Goal: Information Seeking & Learning: Learn about a topic

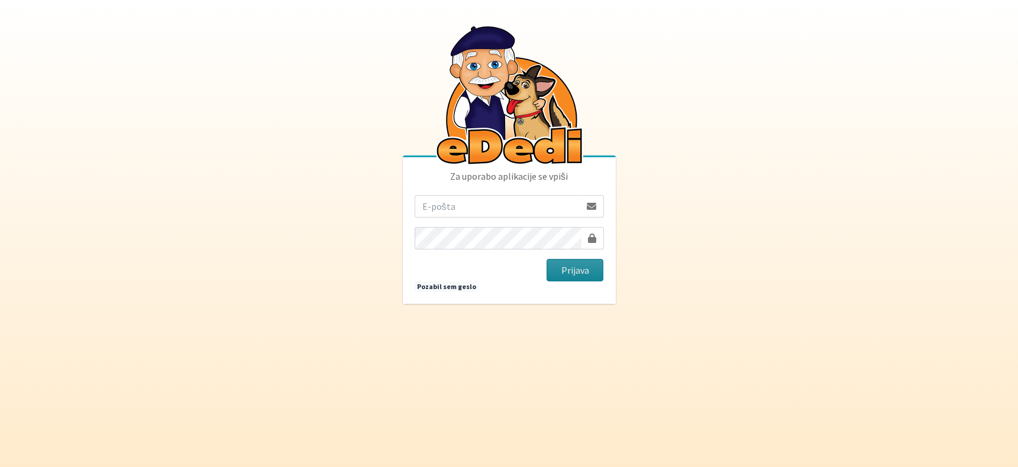
type input "[EMAIL_ADDRESS][DOMAIN_NAME]"
click at [574, 275] on button "Prijava" at bounding box center [575, 270] width 57 height 22
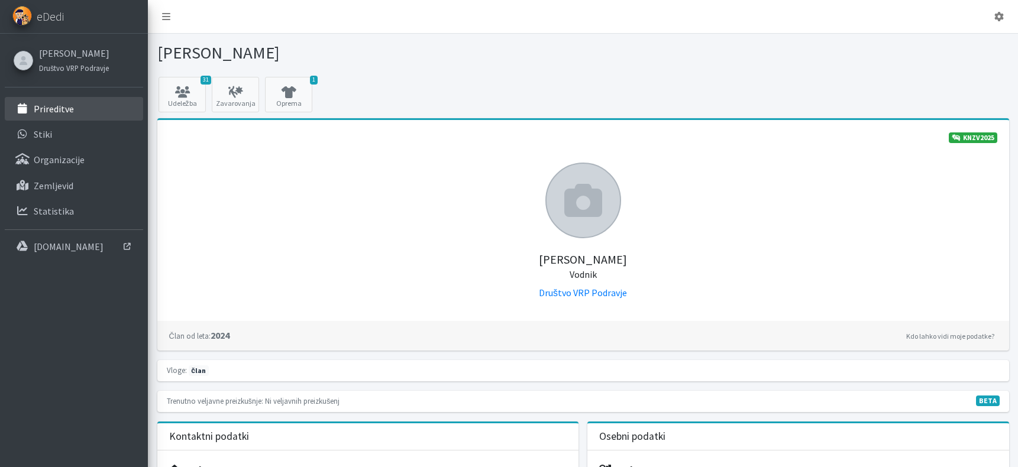
click at [59, 108] on p "Prireditve" at bounding box center [54, 109] width 40 height 12
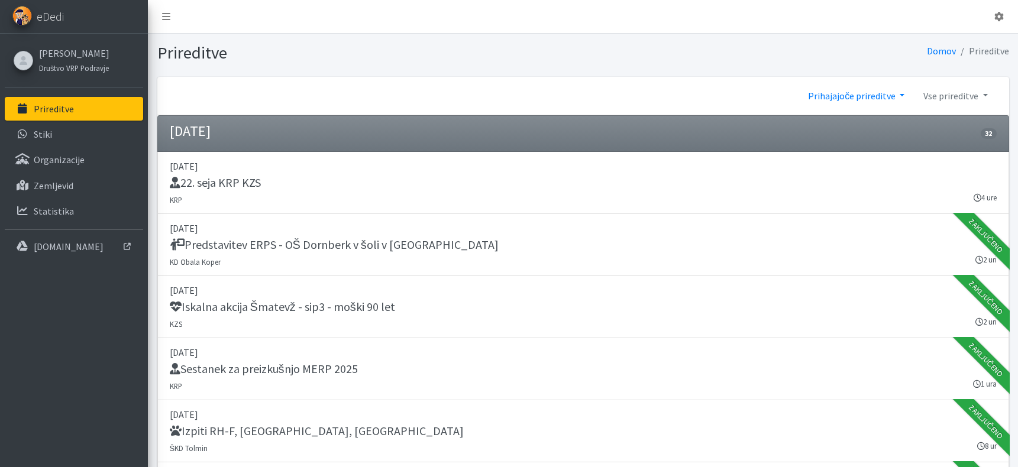
click at [879, 99] on link "Prihajajoče prireditve" at bounding box center [855, 96] width 115 height 24
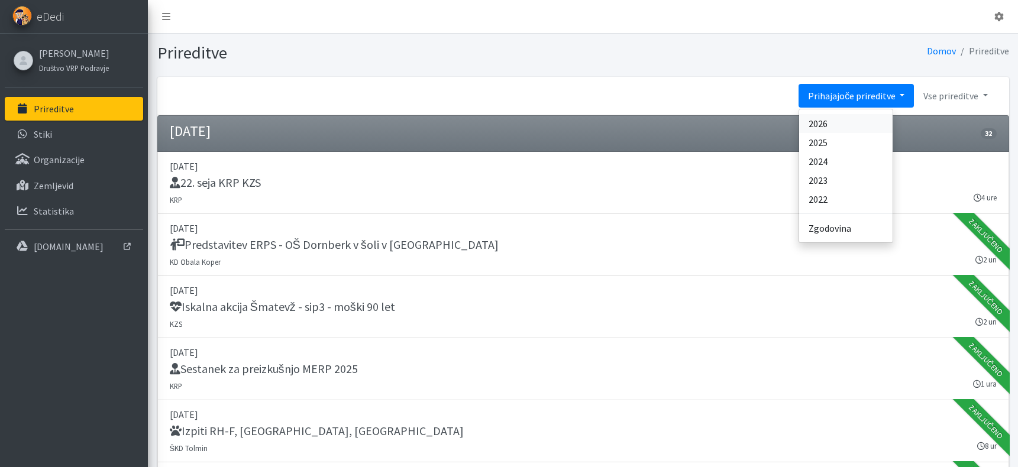
click at [845, 127] on link "2026" at bounding box center [845, 123] width 93 height 19
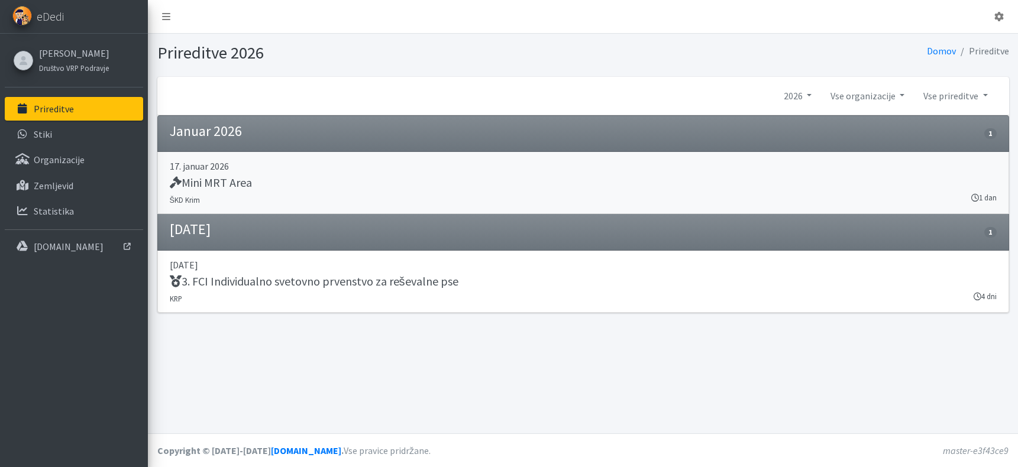
click at [208, 183] on h5 "Mini MRT Area" at bounding box center [211, 183] width 82 height 14
click at [806, 95] on link "2026" at bounding box center [797, 96] width 47 height 24
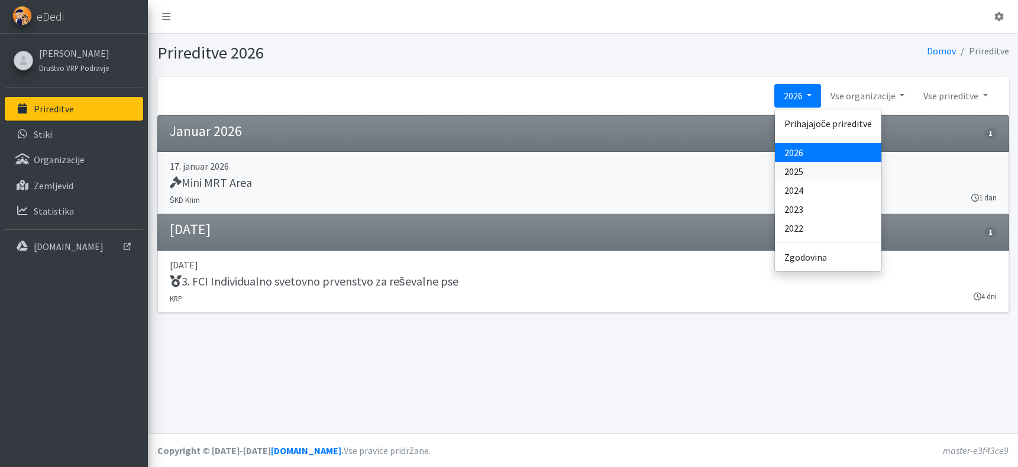
click at [803, 174] on link "2025" at bounding box center [828, 171] width 106 height 19
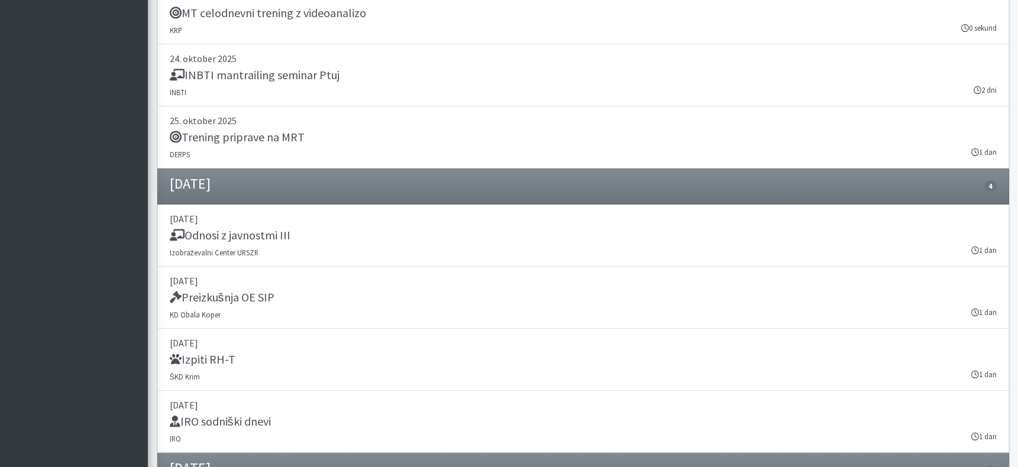
scroll to position [16585, 0]
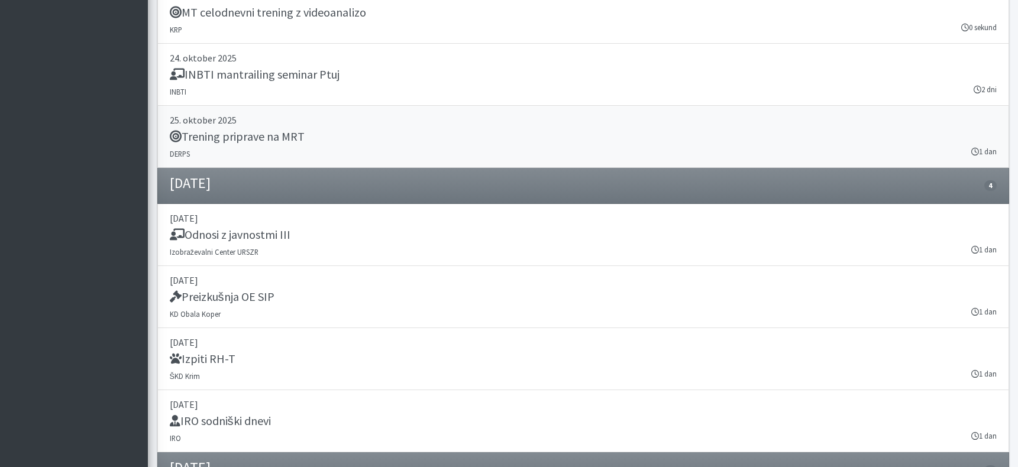
click at [256, 137] on h5 "Trening priprave na MRT" at bounding box center [237, 137] width 135 height 14
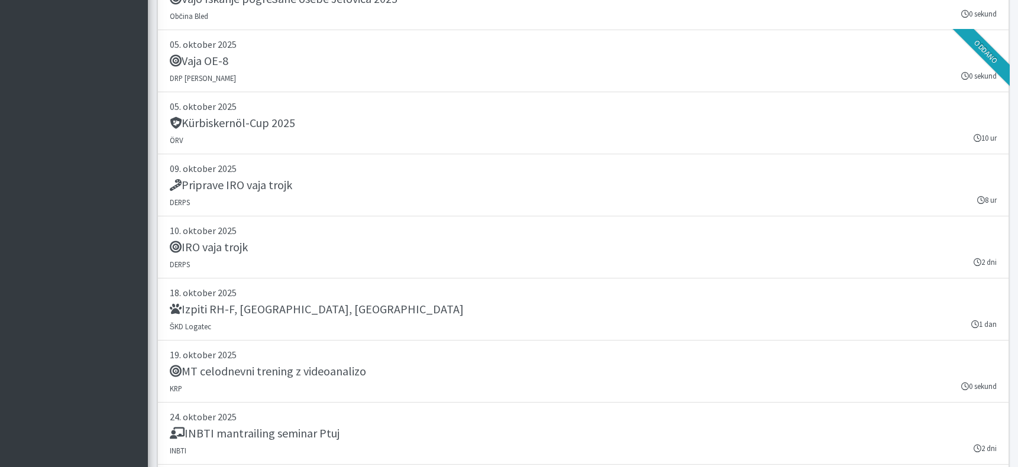
scroll to position [16223, 0]
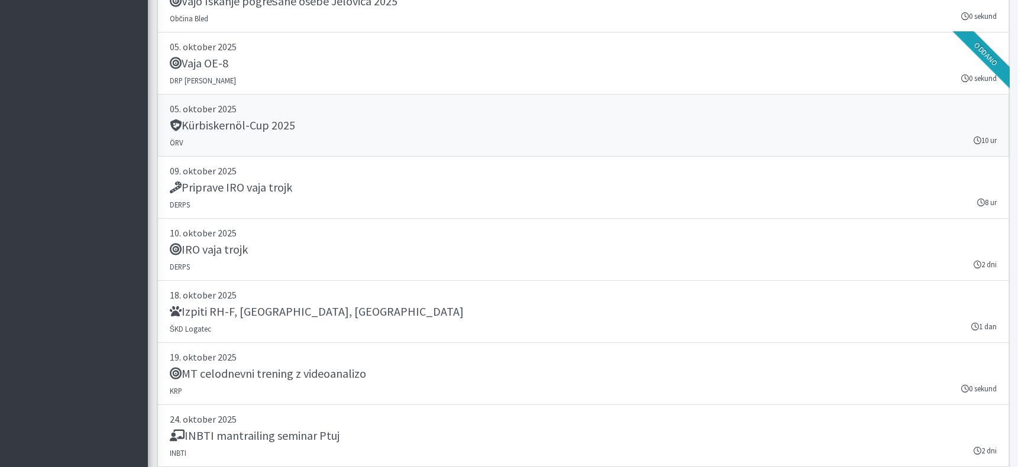
click at [214, 125] on h5 "Kürbiskernöl-Cup 2025" at bounding box center [232, 125] width 125 height 14
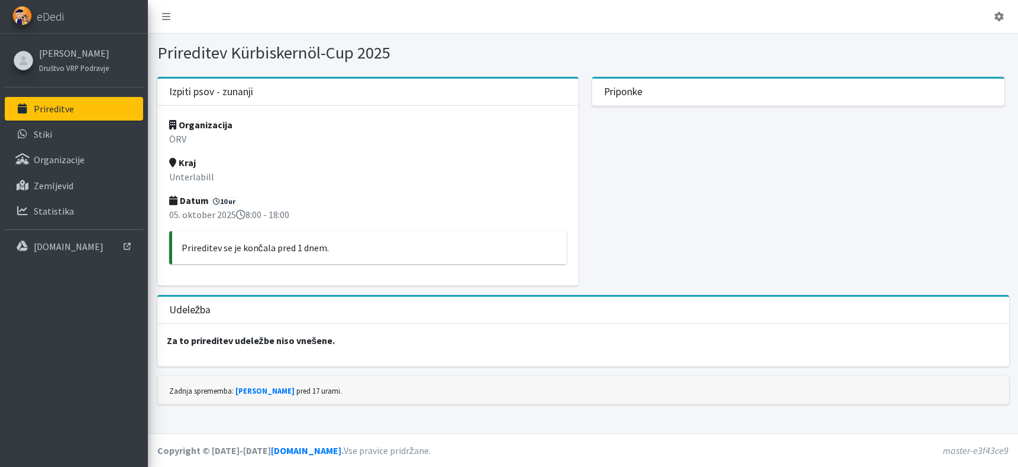
click at [54, 108] on p "Prireditve" at bounding box center [54, 109] width 40 height 12
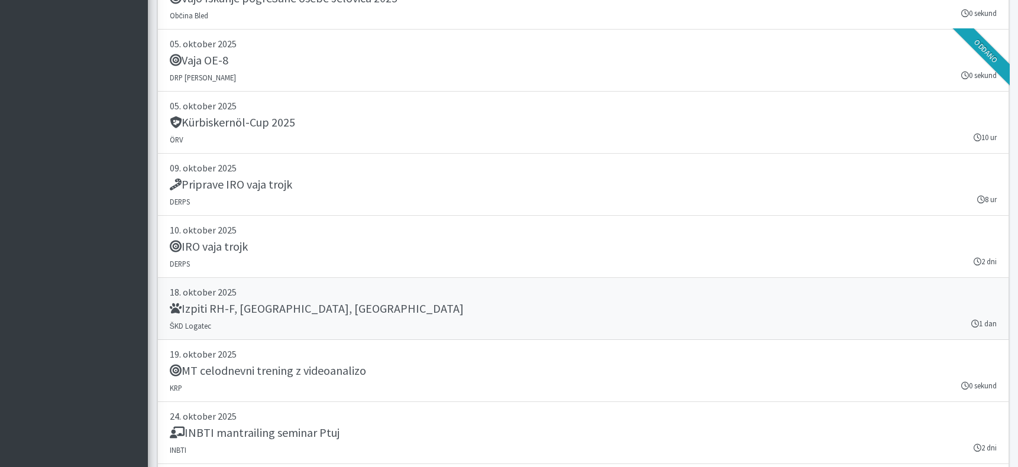
scroll to position [2518, 0]
click at [209, 127] on h5 "Kürbiskernöl-Cup 2025" at bounding box center [232, 124] width 125 height 14
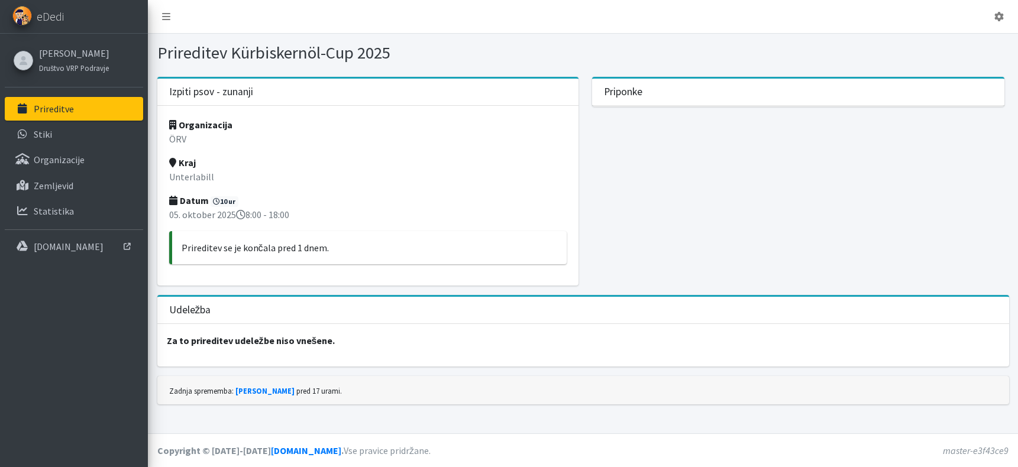
click at [51, 108] on p "Prireditve" at bounding box center [54, 109] width 40 height 12
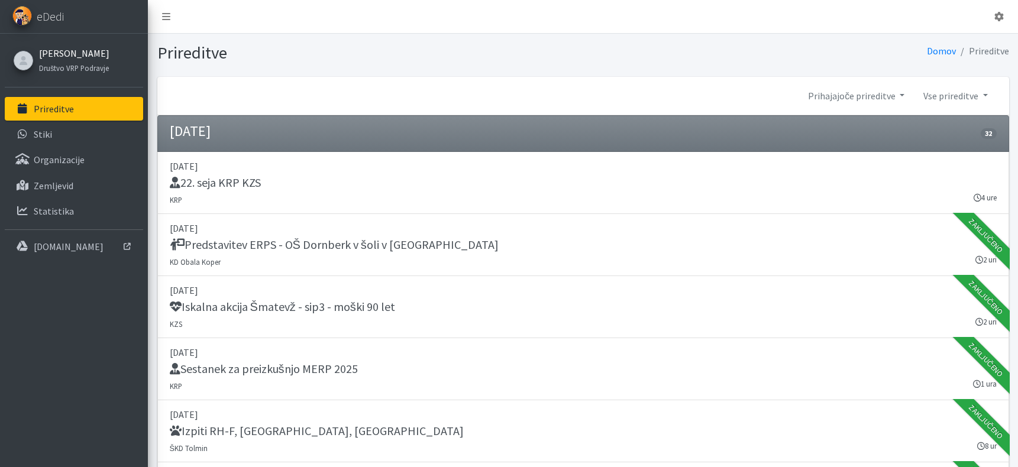
drag, startPoint x: 53, startPoint y: 56, endPoint x: 76, endPoint y: 59, distance: 22.8
click at [54, 55] on link "[PERSON_NAME]" at bounding box center [74, 53] width 70 height 14
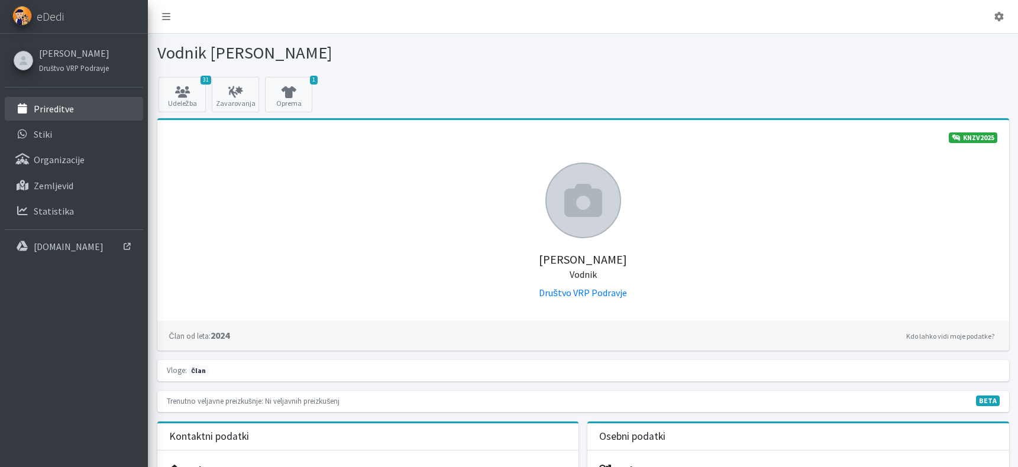
click at [46, 111] on p "Prireditve" at bounding box center [54, 109] width 40 height 12
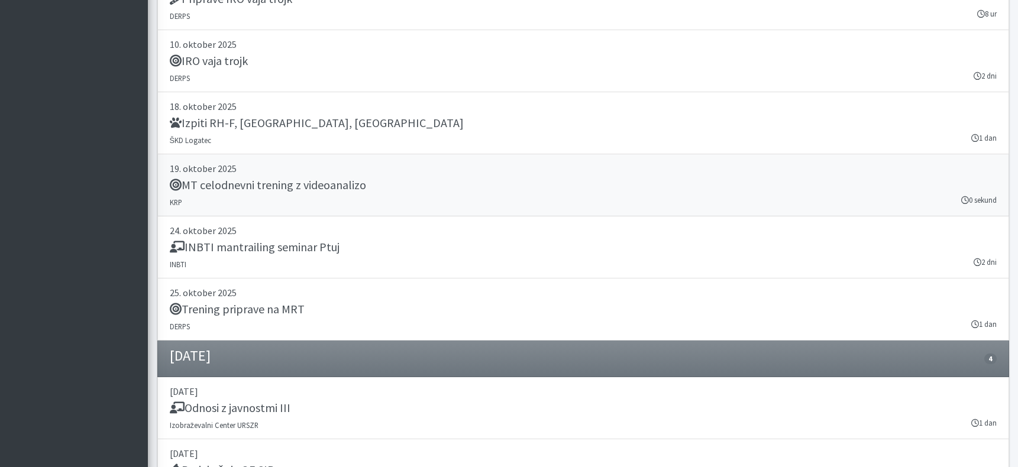
scroll to position [2699, 0]
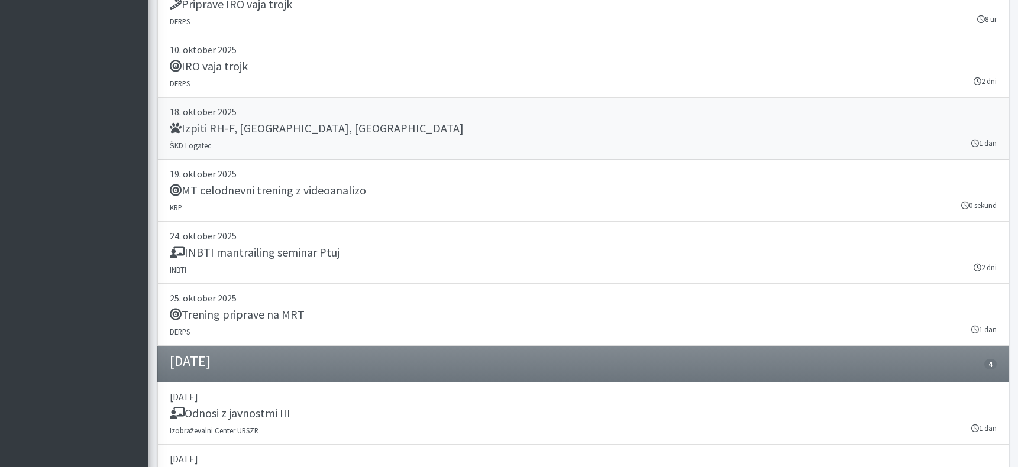
drag, startPoint x: 212, startPoint y: 128, endPoint x: 245, endPoint y: 132, distance: 34.0
click at [212, 128] on h5 "Izpiti RH-F, [GEOGRAPHIC_DATA], [GEOGRAPHIC_DATA]" at bounding box center [317, 128] width 294 height 14
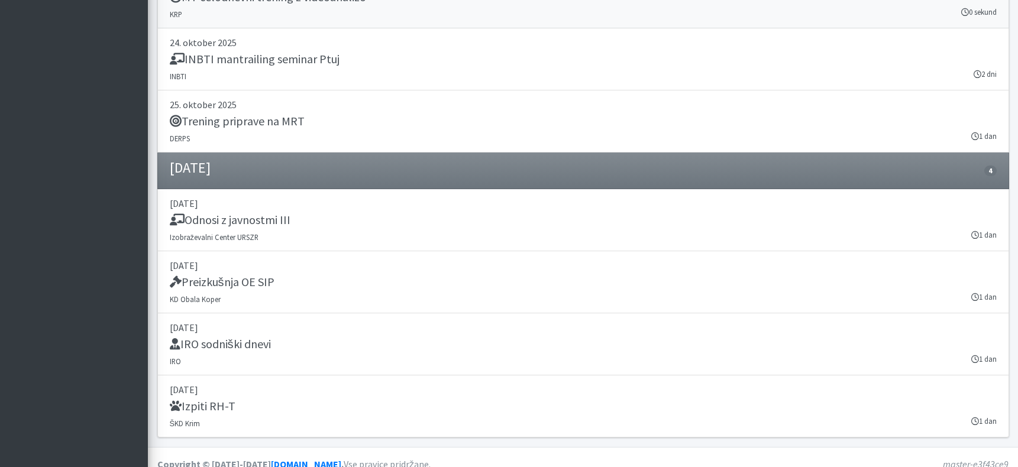
scroll to position [2906, 0]
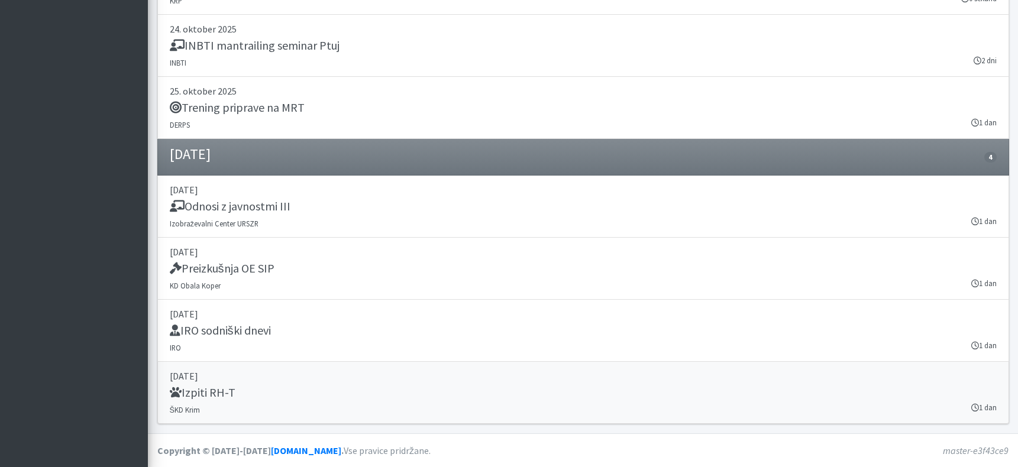
click at [214, 380] on p "[DATE]" at bounding box center [583, 376] width 827 height 14
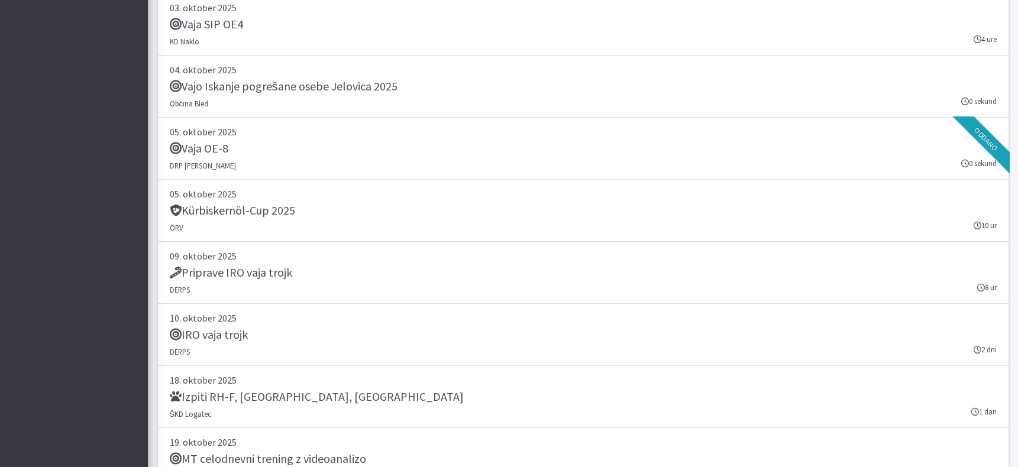
scroll to position [2434, 0]
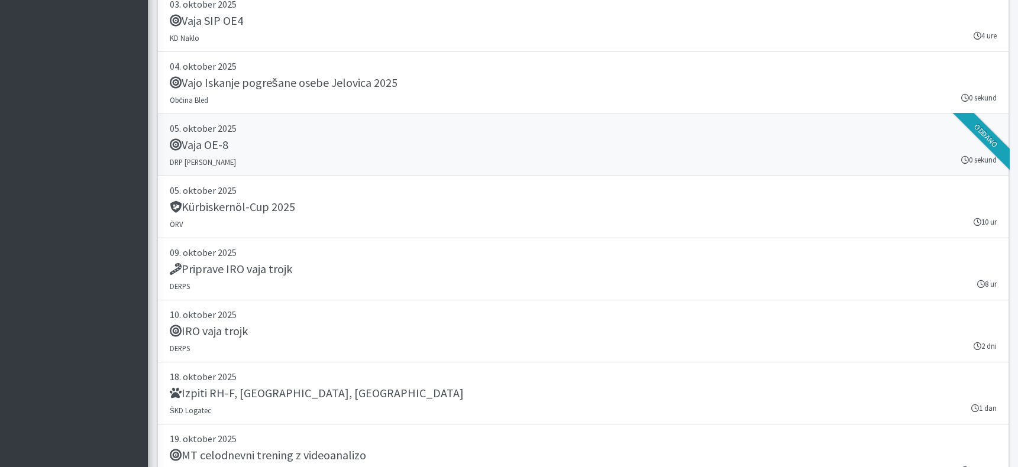
click at [208, 146] on h5 "Vaja OE-8" at bounding box center [199, 145] width 59 height 14
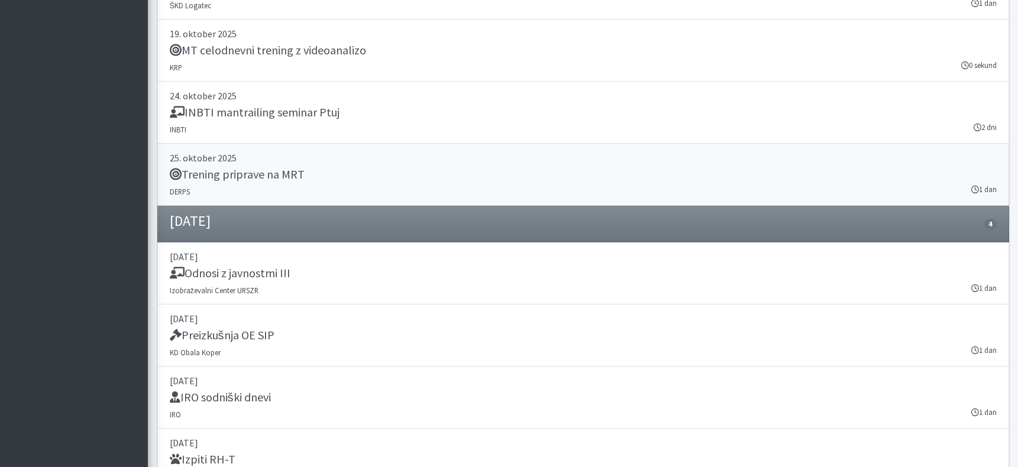
scroll to position [2844, 0]
